Goal: Information Seeking & Learning: Learn about a topic

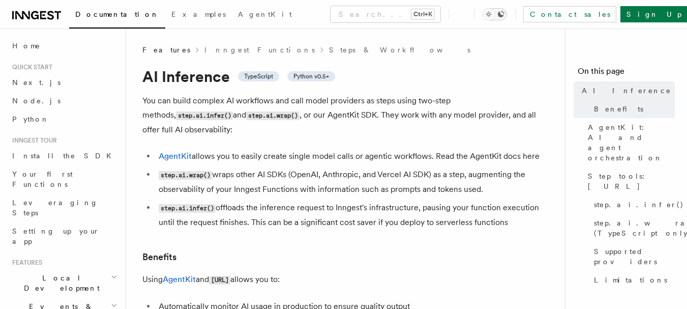
click at [504, 11] on icon "Toggle dark mode" at bounding box center [501, 14] width 7 height 7
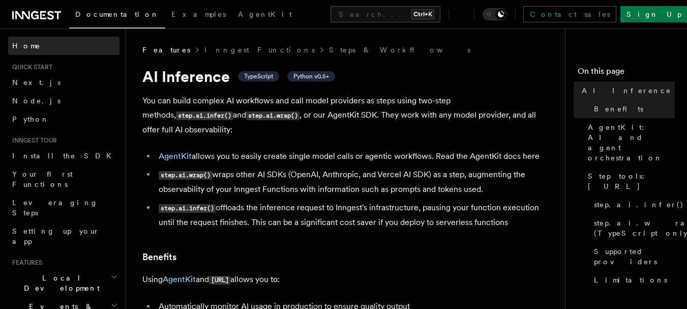
click at [0, 138] on span at bounding box center [0, 168] width 1 height 280
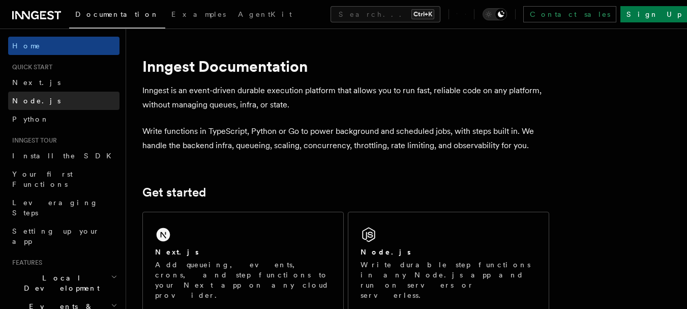
click at [36, 96] on span "Node.js" at bounding box center [36, 101] width 48 height 10
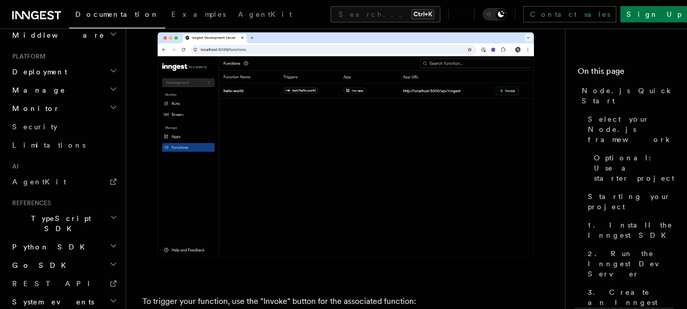
scroll to position [2542, 0]
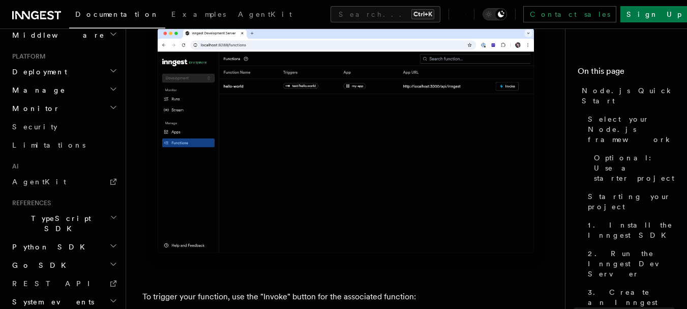
click at [111, 263] on icon "button" at bounding box center [113, 264] width 5 height 3
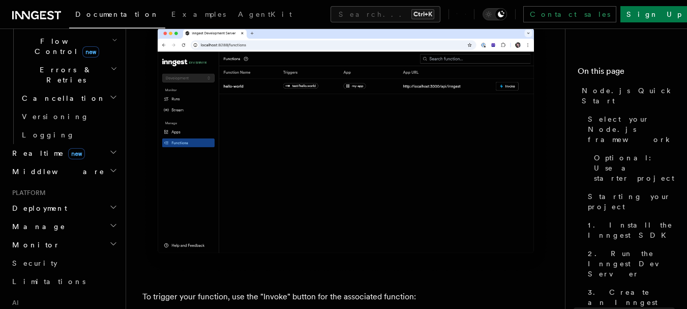
scroll to position [352, 0]
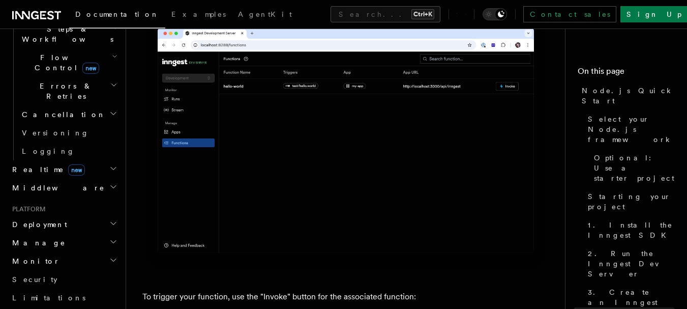
click at [49, 219] on span "Deployment" at bounding box center [37, 224] width 59 height 10
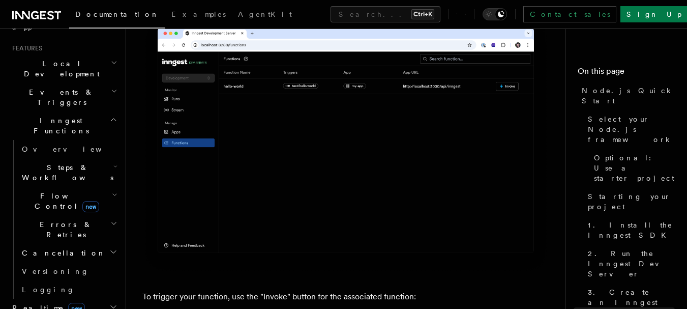
scroll to position [200, 0]
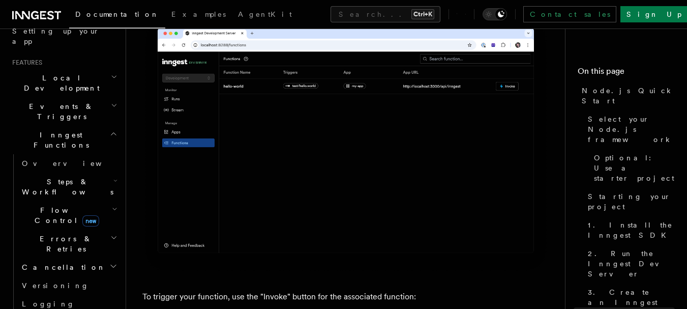
click at [37, 176] on span "Steps & Workflows" at bounding box center [66, 186] width 96 height 20
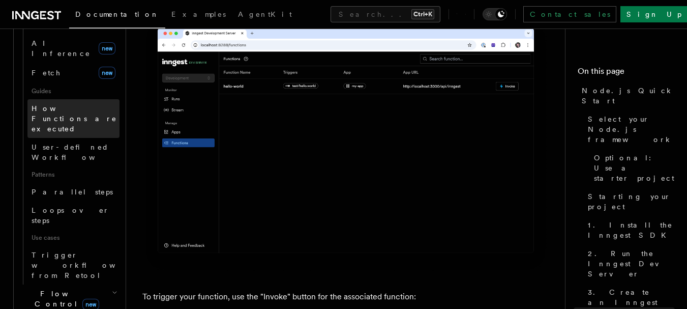
scroll to position [454, 0]
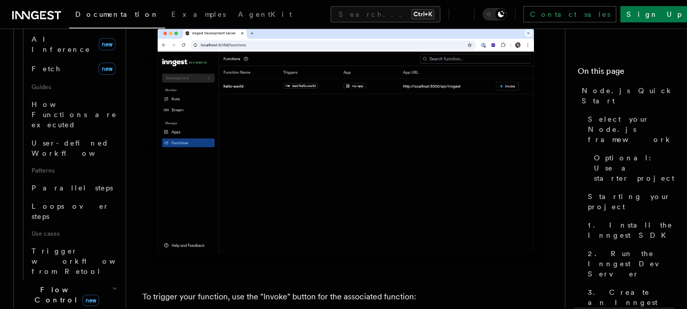
click at [53, 284] on span "Flow Control new" at bounding box center [65, 294] width 94 height 20
click at [238, 12] on span "AgentKit" at bounding box center [265, 14] width 54 height 8
